Goal: Book appointment/travel/reservation

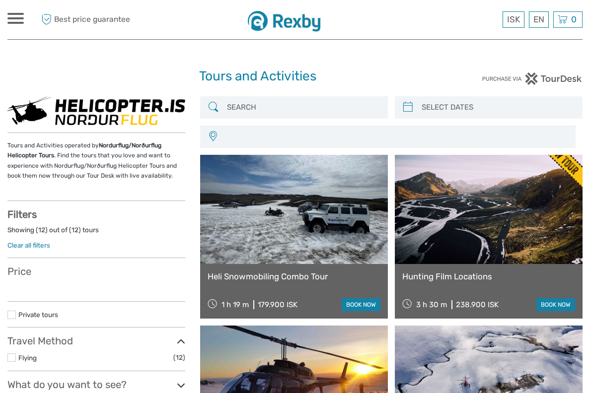
select select
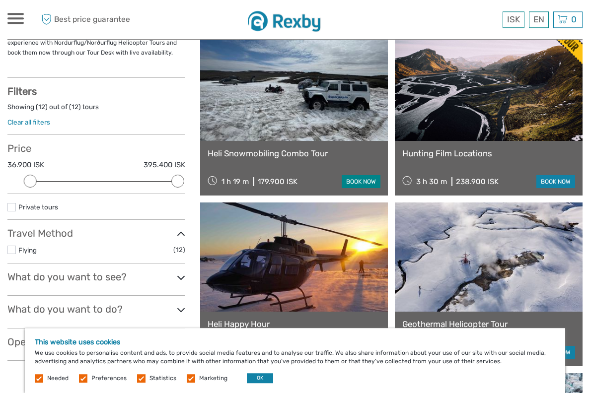
scroll to position [123, 0]
click at [359, 180] on link "book now" at bounding box center [361, 181] width 39 height 13
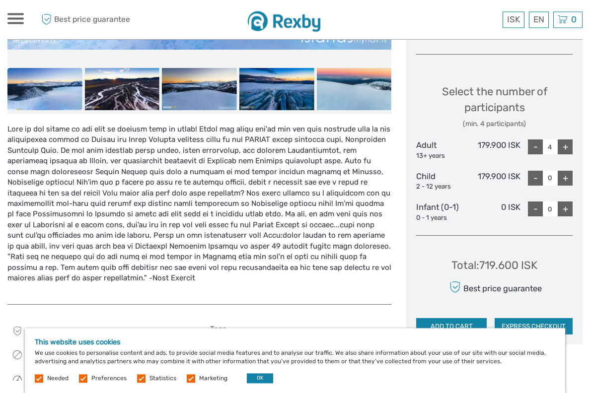
scroll to position [363, 0]
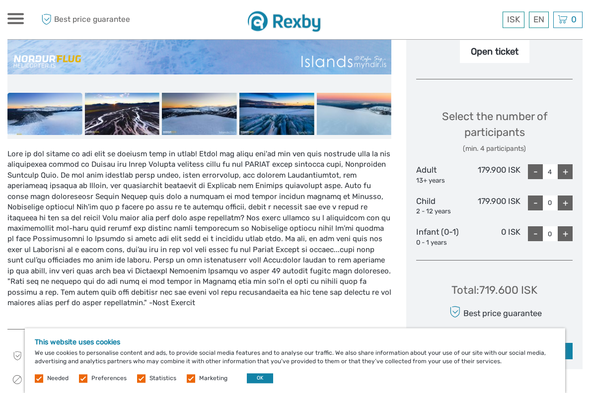
click at [529, 170] on div "-" at bounding box center [535, 171] width 15 height 15
click at [532, 170] on div "-" at bounding box center [535, 171] width 15 height 15
type input "2"
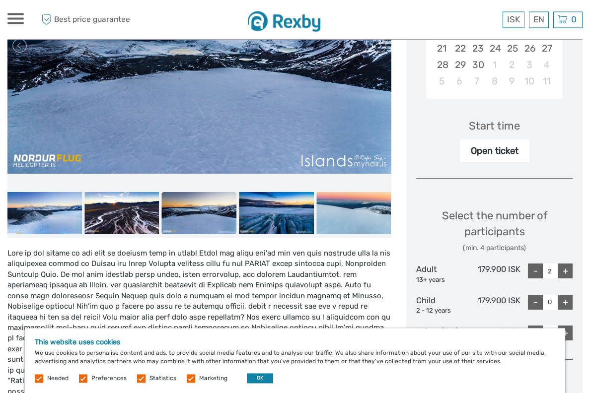
scroll to position [260, 0]
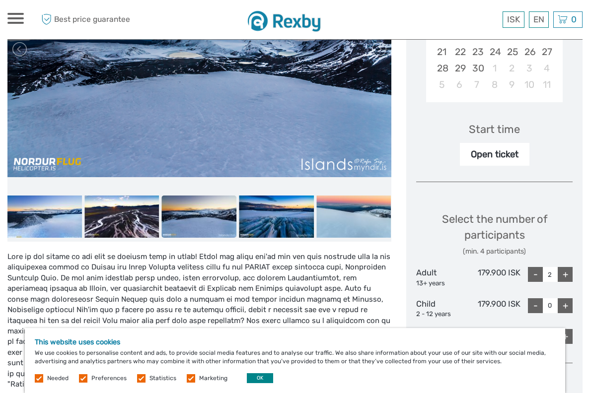
click at [259, 375] on button "OK" at bounding box center [260, 379] width 26 height 10
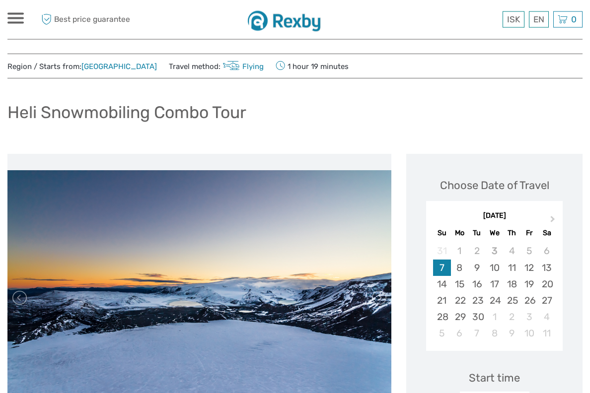
scroll to position [0, 0]
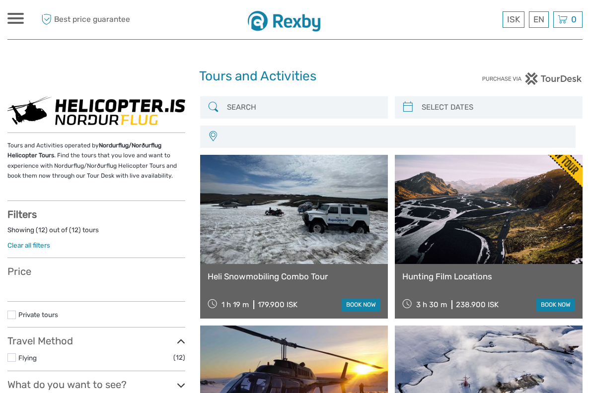
select select
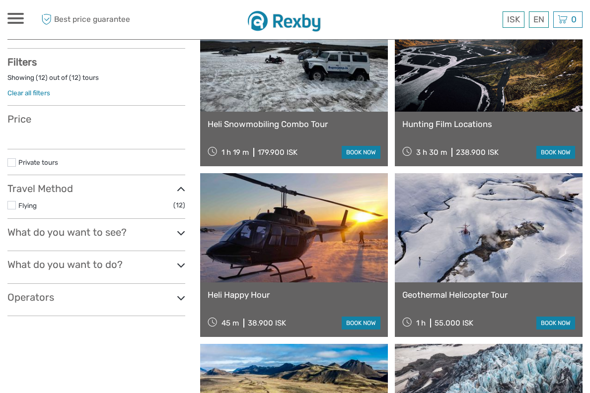
select select
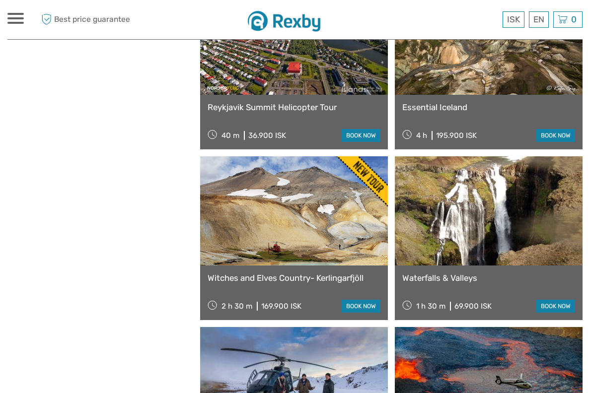
scroll to position [682, 0]
click at [357, 310] on link "book now" at bounding box center [361, 306] width 39 height 13
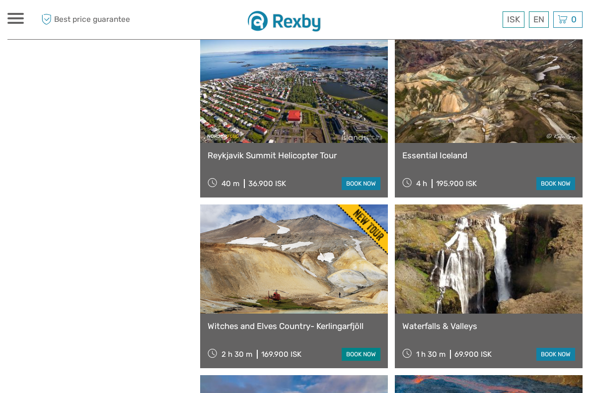
scroll to position [633, 0]
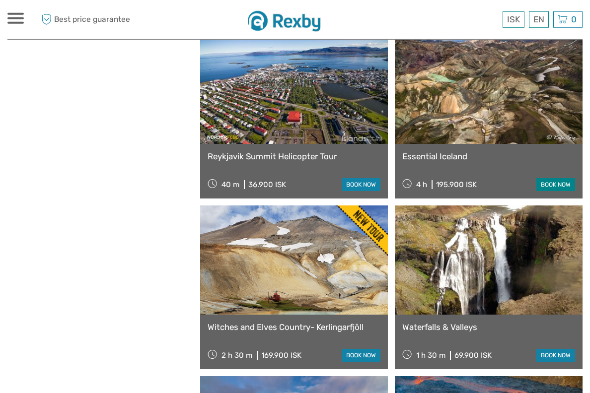
click at [549, 183] on link "book now" at bounding box center [555, 184] width 39 height 13
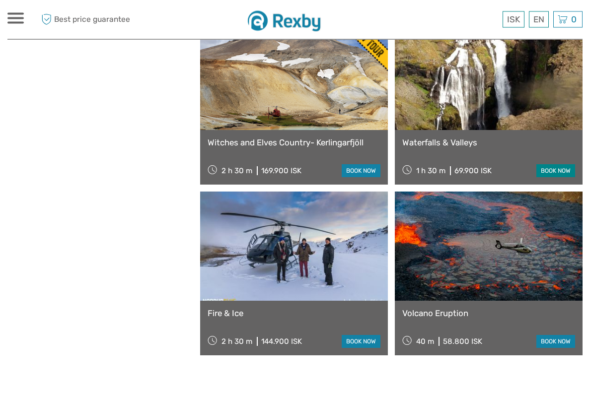
scroll to position [818, 0]
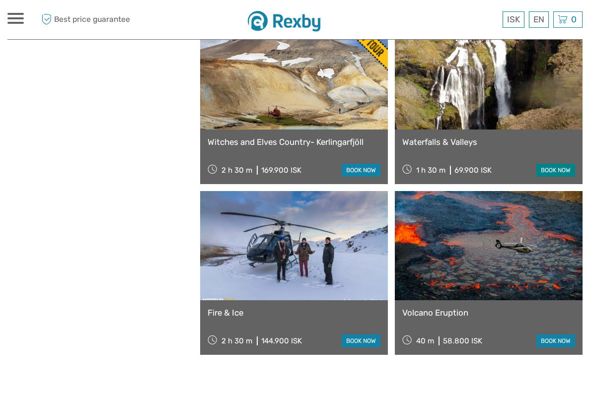
click at [555, 164] on link "book now" at bounding box center [555, 170] width 39 height 13
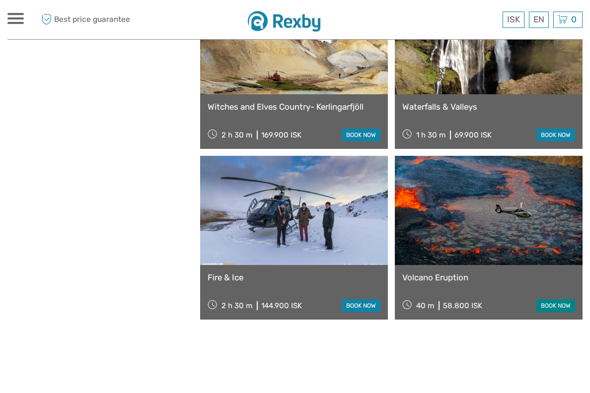
scroll to position [853, 0]
click at [551, 311] on link "book now" at bounding box center [555, 306] width 39 height 13
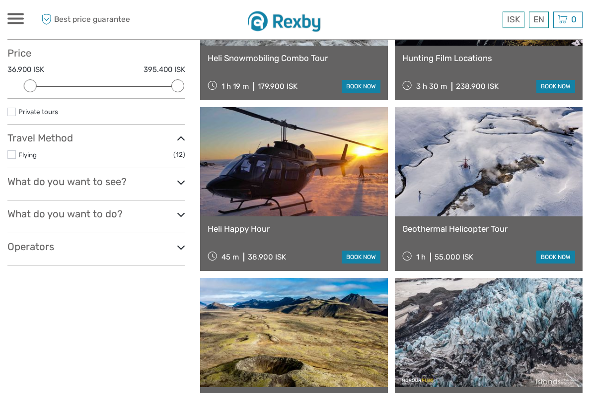
scroll to position [222, 0]
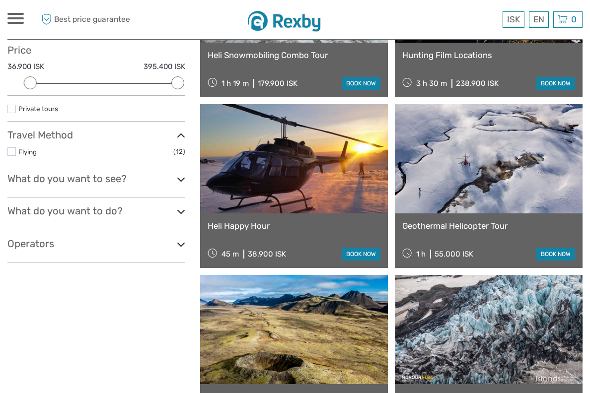
click at [170, 245] on h3 "Operators" at bounding box center [96, 244] width 178 height 12
click at [176, 243] on h3 "Operators" at bounding box center [96, 244] width 178 height 12
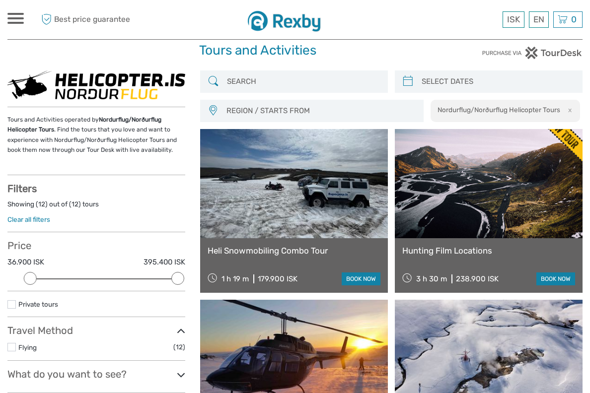
scroll to position [0, 0]
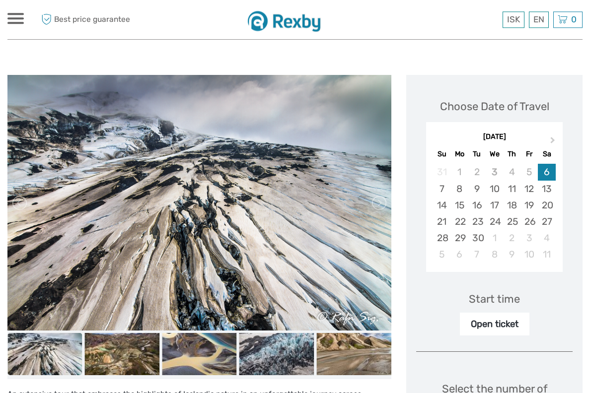
scroll to position [89, 0]
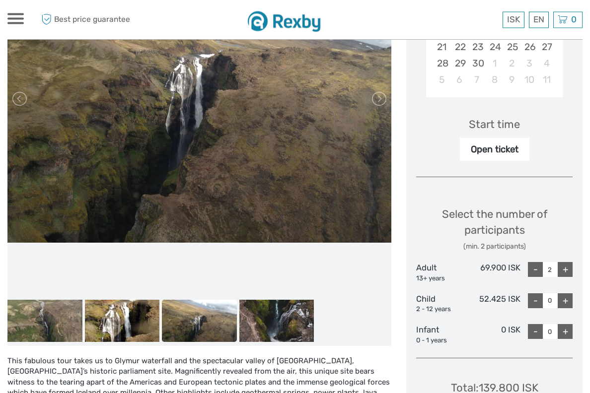
scroll to position [262, 0]
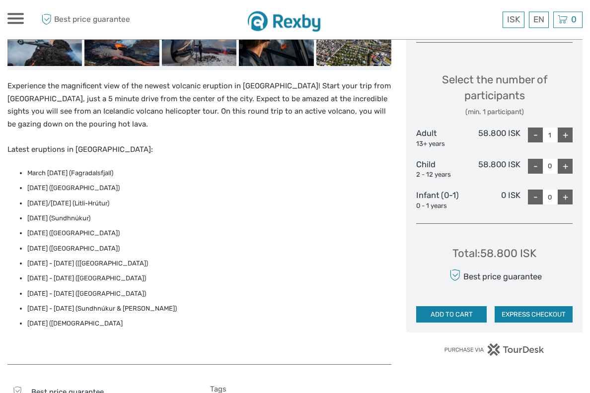
scroll to position [290, 0]
